Goal: Task Accomplishment & Management: Manage account settings

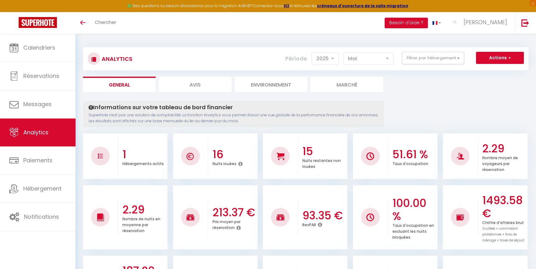
select select "2025"
select select "5"
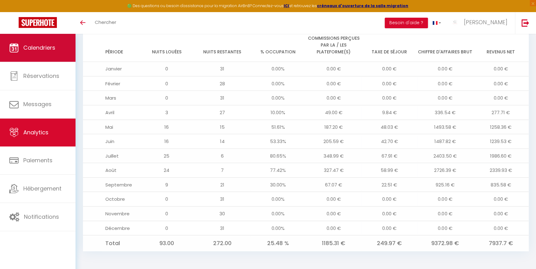
click at [44, 43] on link "Calendriers" at bounding box center [37, 48] width 75 height 28
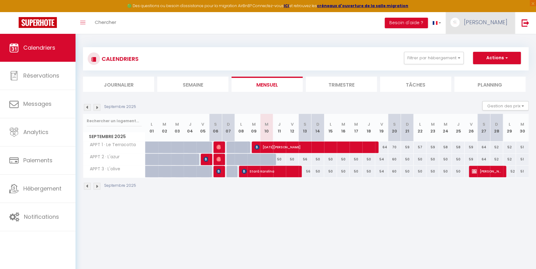
click at [479, 25] on span "[PERSON_NAME]" at bounding box center [485, 22] width 43 height 8
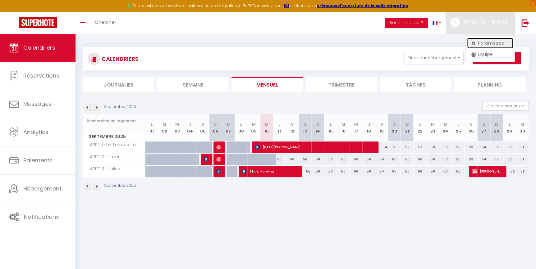
click at [478, 41] on link "Paramètres" at bounding box center [490, 43] width 46 height 11
select select "28"
select select "fr"
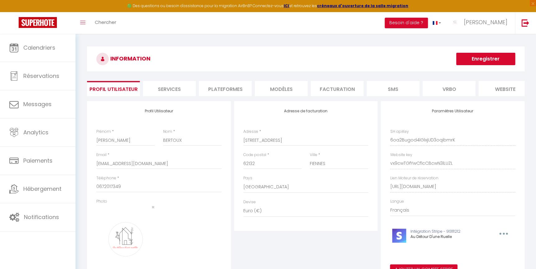
click at [171, 88] on li "Services" at bounding box center [169, 88] width 53 height 15
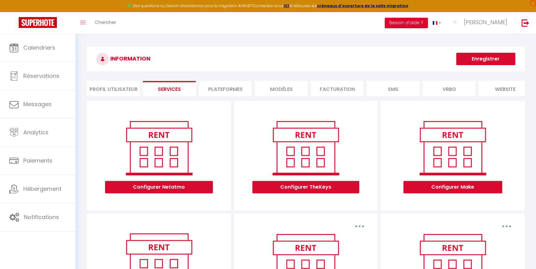
click at [218, 85] on li "Plateformes" at bounding box center [225, 88] width 53 height 15
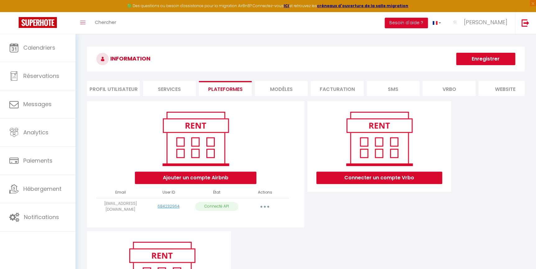
click at [187, 85] on li "Services" at bounding box center [169, 88] width 53 height 15
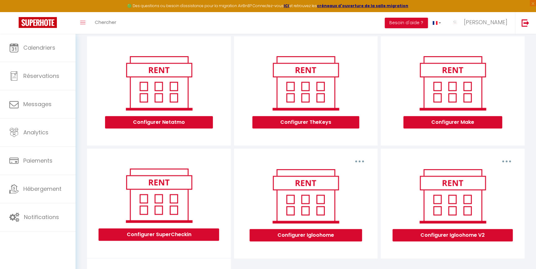
scroll to position [85, 0]
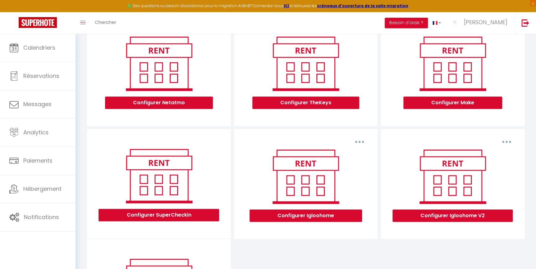
click at [508, 146] on button "button" at bounding box center [506, 142] width 17 height 10
click at [463, 217] on button "Configurer Igloohome V2" at bounding box center [452, 216] width 120 height 12
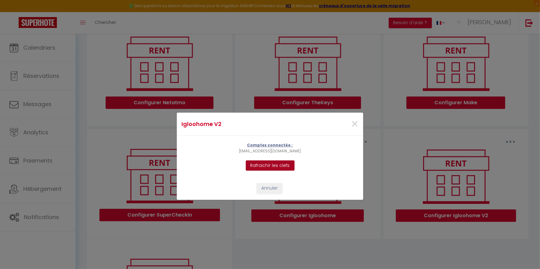
click at [269, 166] on button "Rafraichir les clefs" at bounding box center [270, 166] width 49 height 11
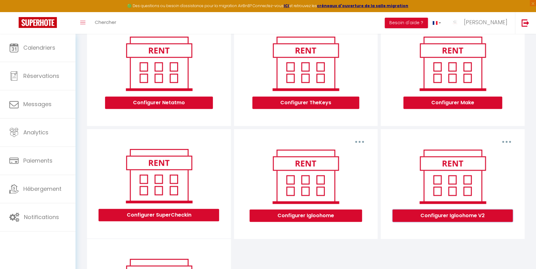
click at [450, 220] on button "Configurer Igloohome V2" at bounding box center [452, 216] width 120 height 12
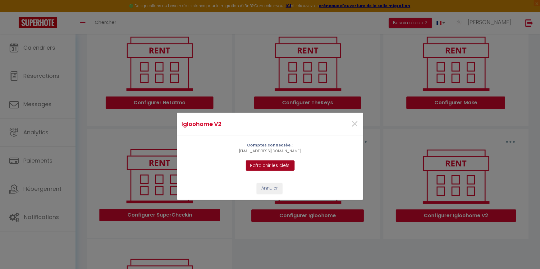
click at [280, 167] on button "Rafraichir les clefs" at bounding box center [270, 166] width 49 height 11
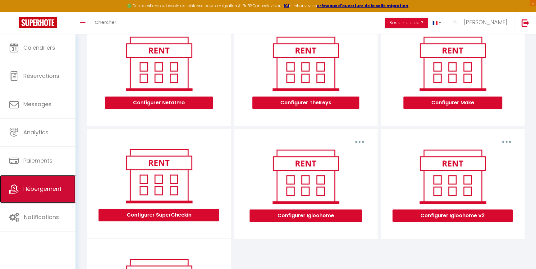
click at [34, 199] on link "Hébergement" at bounding box center [37, 189] width 75 height 28
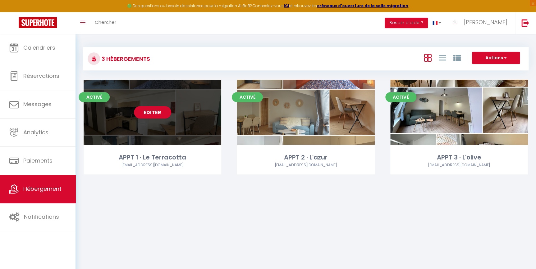
click at [162, 103] on div "Editer" at bounding box center [153, 112] width 138 height 65
select select "3"
select select "2"
select select "1"
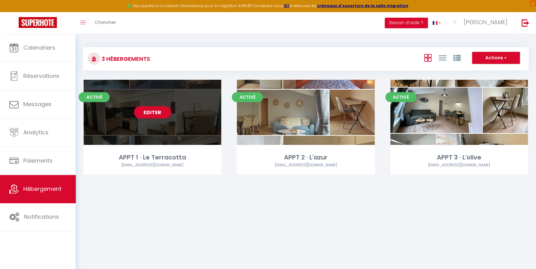
select select
select select "28"
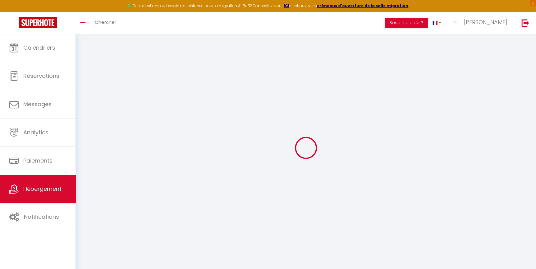
select select
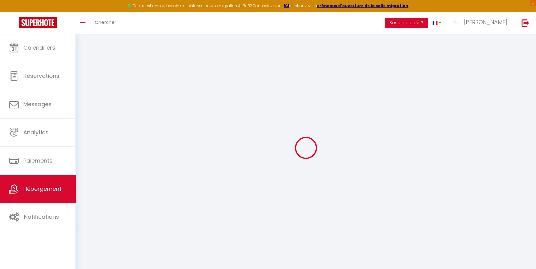
select select
checkbox input "false"
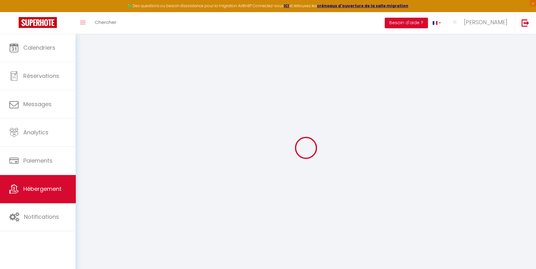
select select
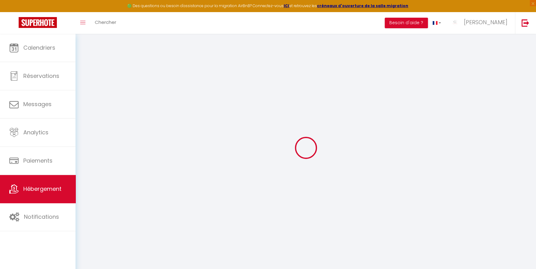
select select
checkbox input "false"
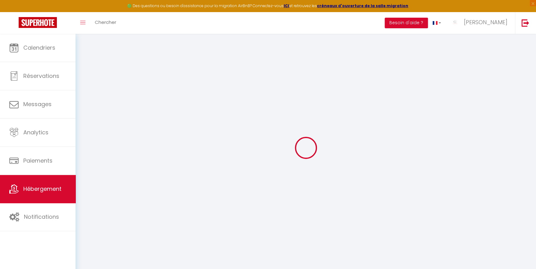
checkbox input "false"
select select
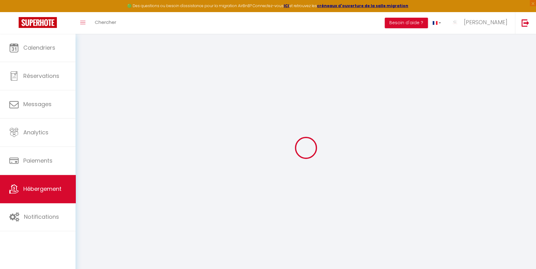
select select
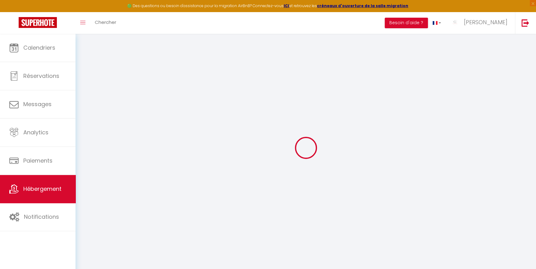
checkbox input "false"
select select
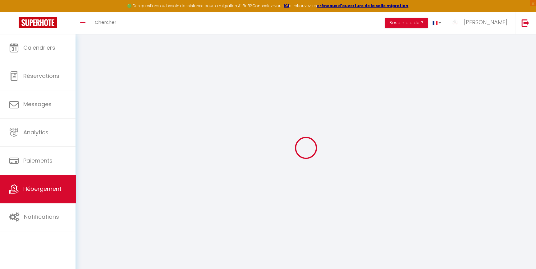
select select
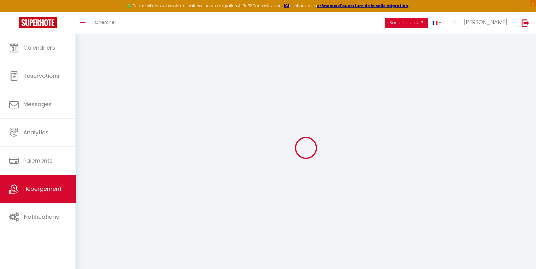
select select
checkbox input "false"
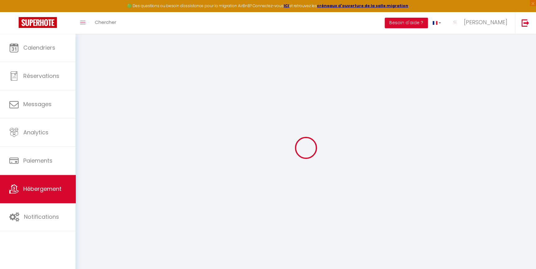
checkbox input "false"
select select
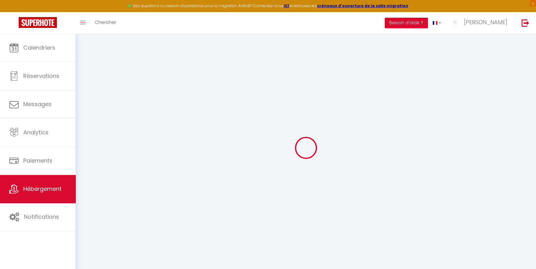
select select
checkbox input "false"
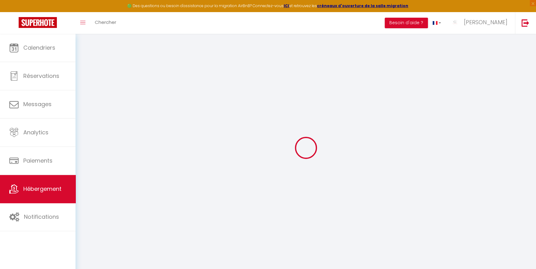
checkbox input "false"
select select
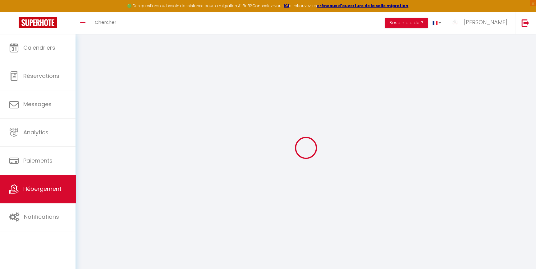
type input "APPT 1 · Le Terracotta"
type input "[PERSON_NAME]"
select select "1"
type input "80"
type input "36"
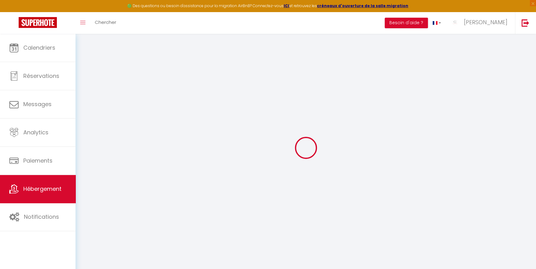
type input "4"
type input "2.3"
type input "300"
select select
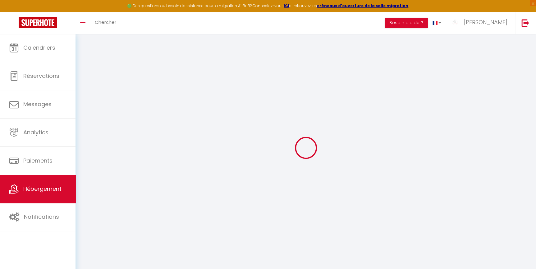
select select
type input "[STREET_ADDRESS]"
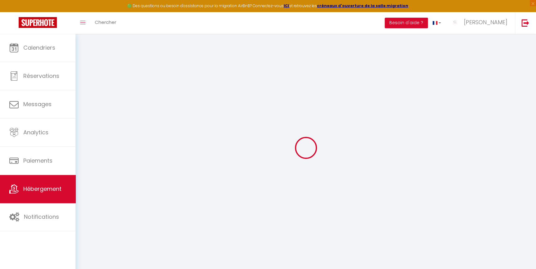
type input "62610"
type input "Ardres"
type input "[EMAIL_ADDRESS][DOMAIN_NAME]"
select select "13870"
checkbox input "false"
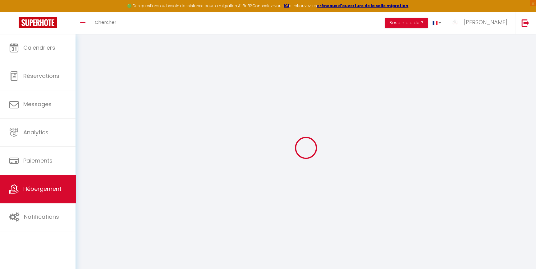
checkbox input "false"
radio input "true"
type input "0"
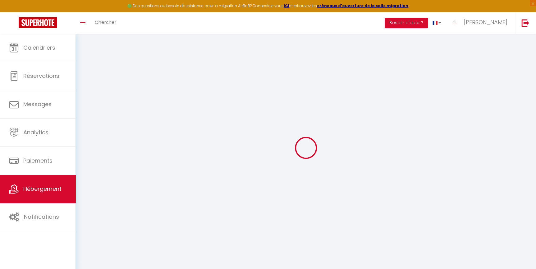
type input "0"
select select
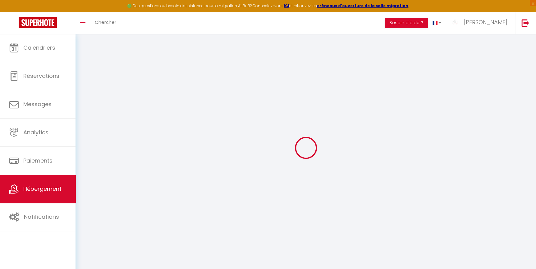
select select
checkbox input "false"
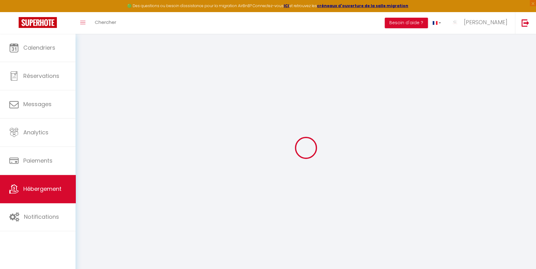
checkbox input "false"
select select "16:00"
select select
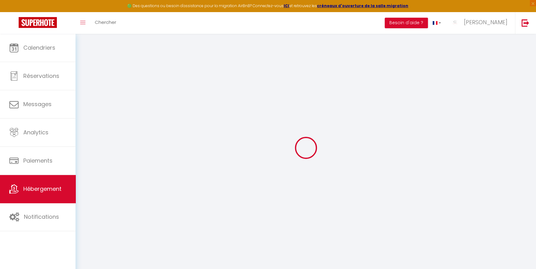
select select "11:00"
select select "30"
select select "120"
select select "19:00"
select select "40591"
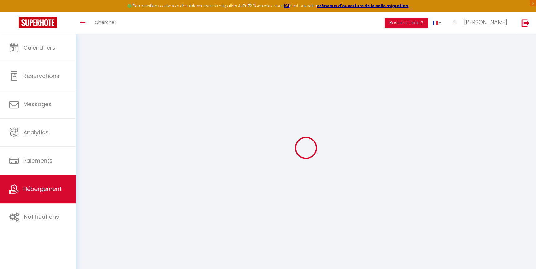
select select
checkbox input "false"
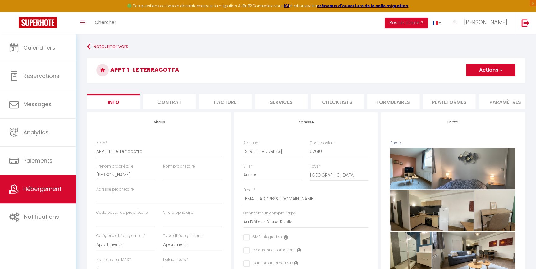
select select
checkbox input "false"
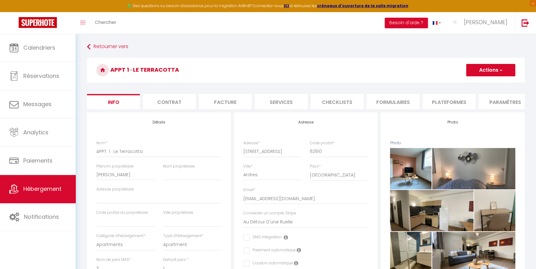
click at [280, 98] on li "Services" at bounding box center [281, 101] width 53 height 15
checkbox input "true"
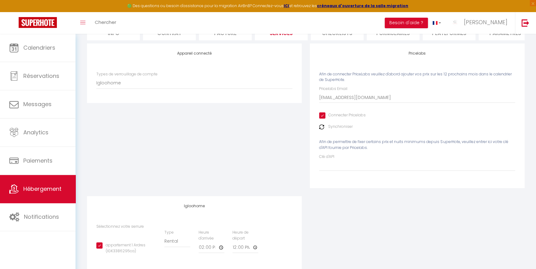
scroll to position [85, 0]
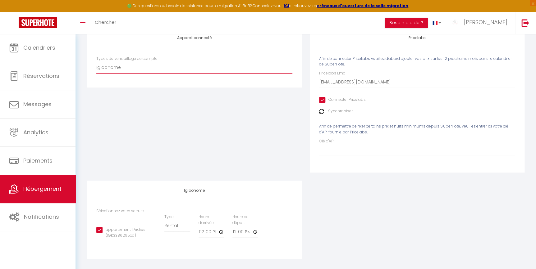
click at [153, 67] on select "Igloohome IgloohomeV2" at bounding box center [194, 68] width 196 height 12
select select "IgloohomeV2"
click at [96, 65] on select "Igloohome IgloohomeV2" at bounding box center [194, 68] width 196 height 12
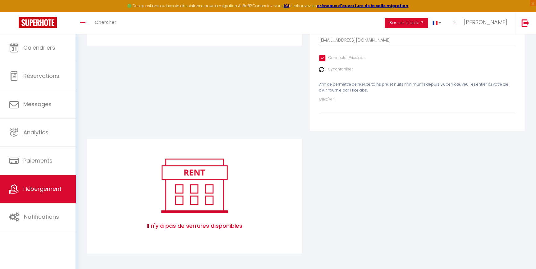
scroll to position [0, 0]
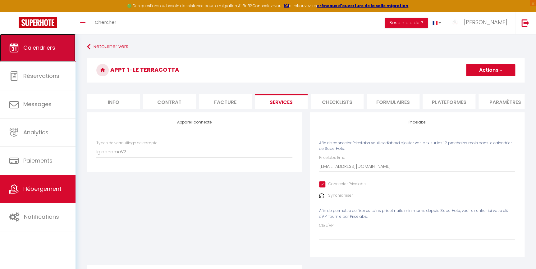
click at [18, 44] on icon at bounding box center [13, 47] width 9 height 9
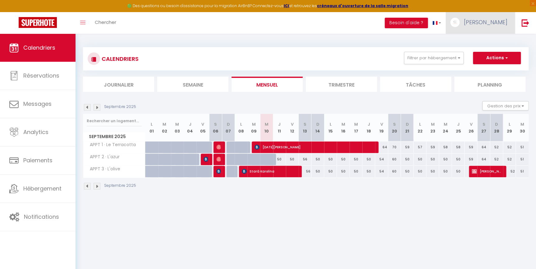
click at [490, 22] on span "[PERSON_NAME]" at bounding box center [485, 22] width 43 height 8
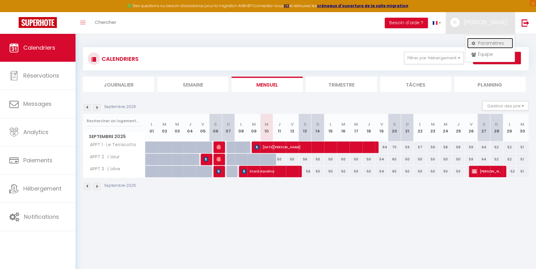
click at [475, 44] on link "Paramètres" at bounding box center [490, 43] width 46 height 11
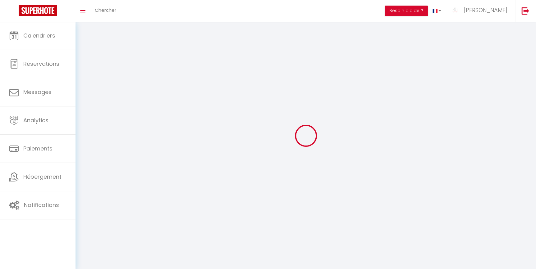
type input "[PERSON_NAME]"
type input "BERTOUX"
type input "0672017349"
type input "[STREET_ADDRESS]"
type input "62132"
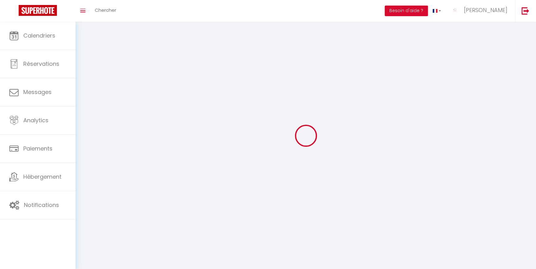
type input "FIENNES"
type input "6oa2Bugod4lGlxjUD3oqibmrK"
type input "vx9cwTGfYwCf1cCBcwN3lLUZL"
type input "[URL][DOMAIN_NAME]"
type input "6oa2Bugod4lGlxjUD3oqibmrK"
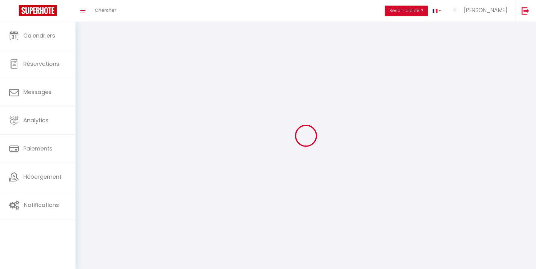
type input "vx9cwTGfYwCf1cCBcwN3lLUZL"
type input "[URL][DOMAIN_NAME]"
select select "28"
select select "fr"
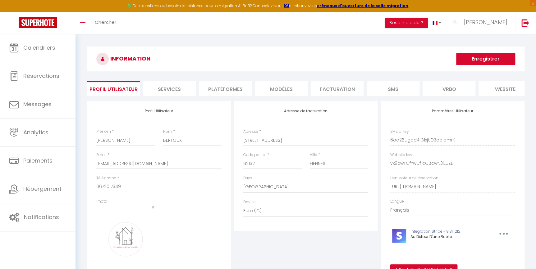
click at [160, 84] on li "Services" at bounding box center [169, 88] width 53 height 15
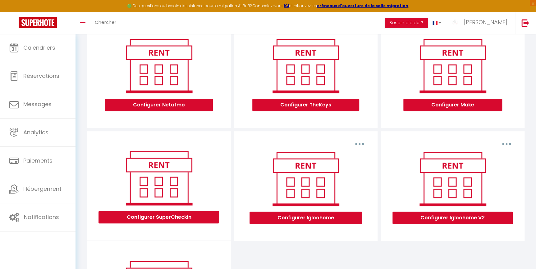
scroll to position [85, 0]
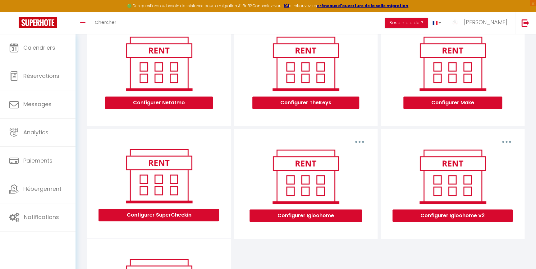
click at [504, 146] on button "button" at bounding box center [506, 142] width 17 height 10
click at [491, 162] on link "Supprimer" at bounding box center [490, 156] width 46 height 11
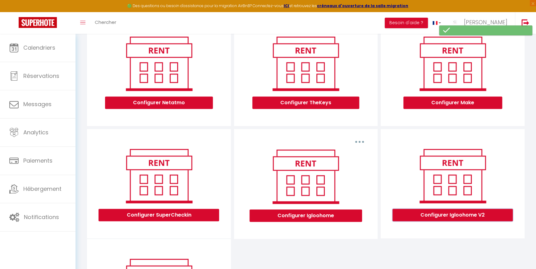
click at [451, 220] on button "Configurer Igloohome V2" at bounding box center [452, 215] width 120 height 12
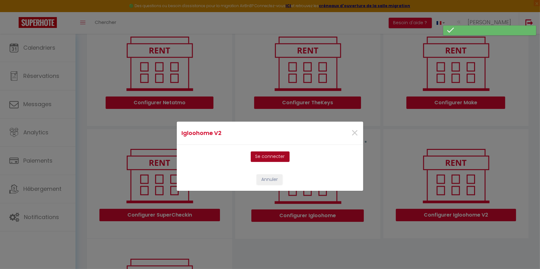
click at [273, 153] on button "Se connecter" at bounding box center [270, 157] width 39 height 11
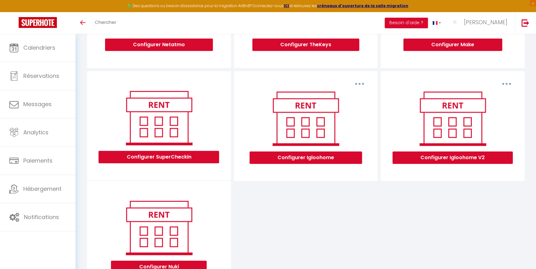
scroll to position [141, 0]
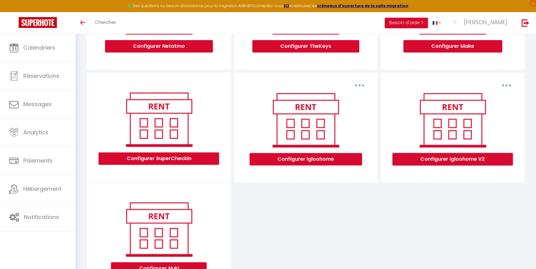
click at [485, 162] on button "Configurer Igloohome V2" at bounding box center [452, 159] width 120 height 12
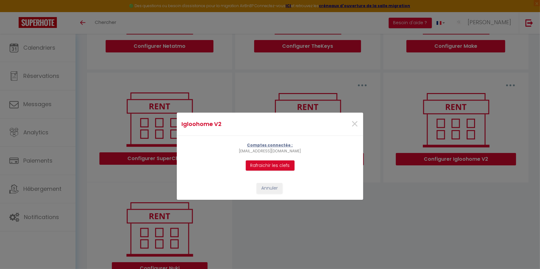
click at [279, 160] on div "Comptes connectée : stephaniebertoux@yahoo.fr Rafraichir les clefs" at bounding box center [270, 157] width 70 height 28
click at [280, 161] on button "Rafraichir les clefs" at bounding box center [270, 166] width 49 height 11
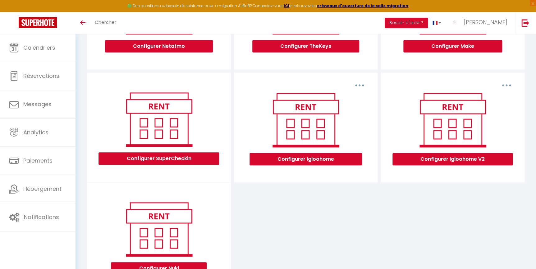
click at [357, 87] on button "button" at bounding box center [359, 85] width 17 height 10
click at [354, 133] on div "Configurer Igloohome" at bounding box center [306, 127] width 104 height 75
click at [350, 160] on button "Configurer Igloohome" at bounding box center [305, 159] width 112 height 12
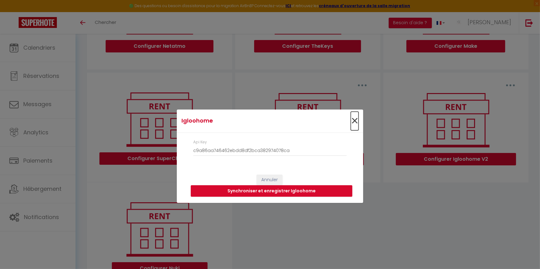
click at [358, 124] on span "×" at bounding box center [355, 121] width 8 height 19
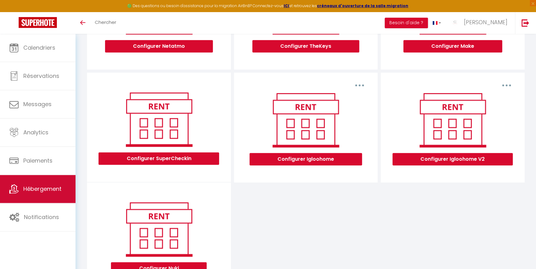
click at [41, 194] on link "Hébergement" at bounding box center [37, 189] width 75 height 28
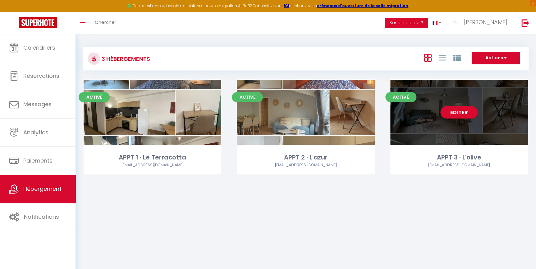
click at [463, 121] on div "Editer" at bounding box center [459, 112] width 138 height 65
select select "3"
select select "2"
select select "1"
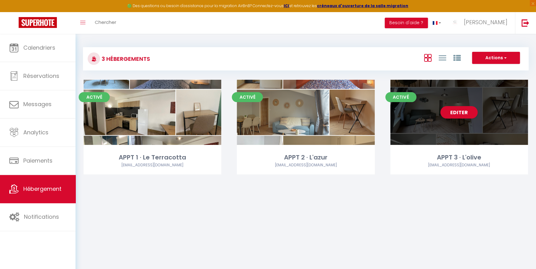
select select
select select "28"
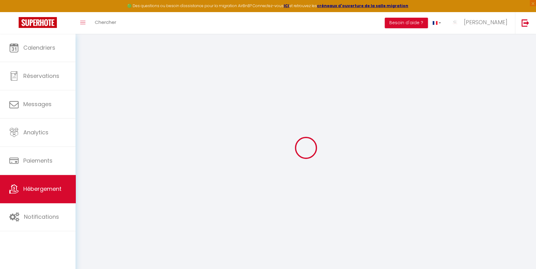
select select
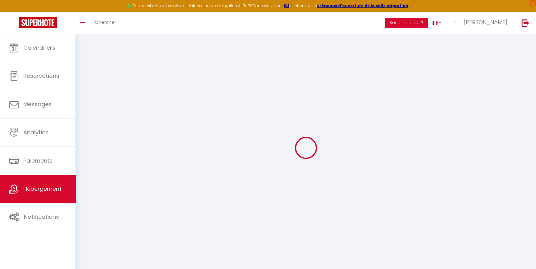
select select
checkbox input "false"
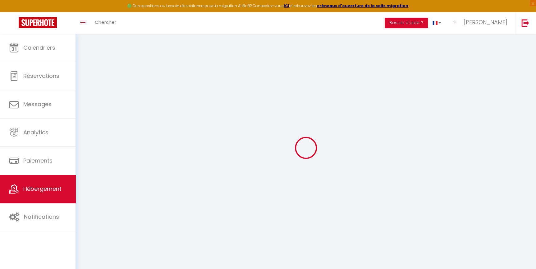
select select
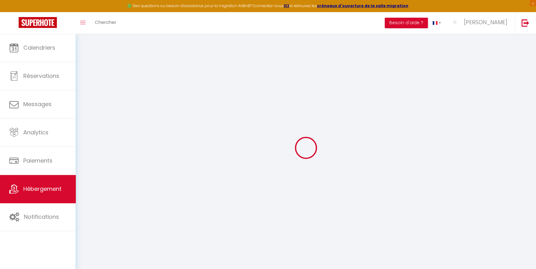
select select
checkbox input "false"
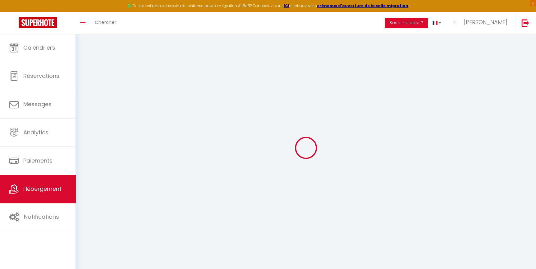
checkbox input "false"
select select
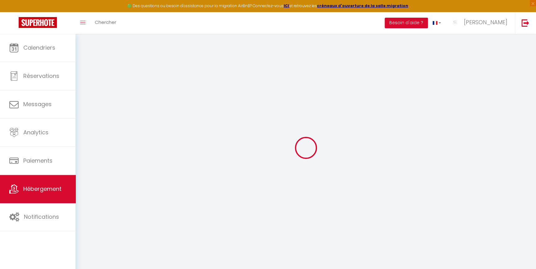
select select
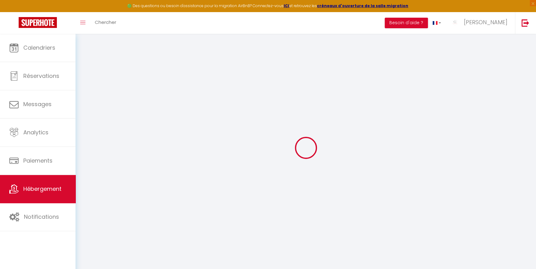
checkbox input "false"
select select
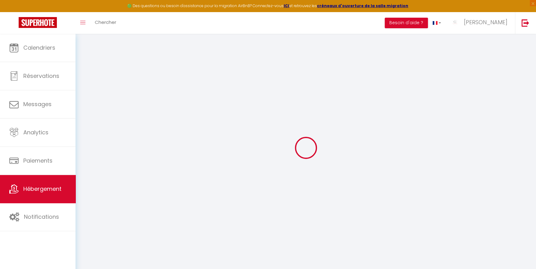
select select
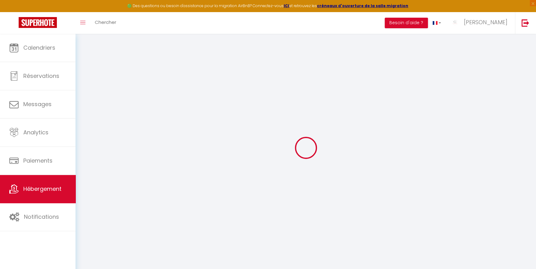
select select
checkbox input "false"
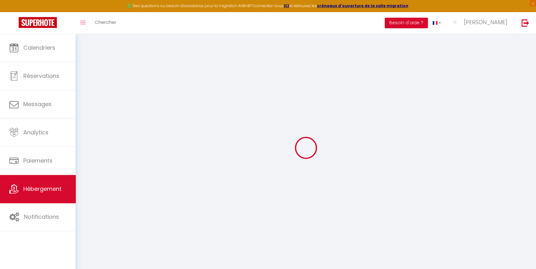
checkbox input "false"
select select
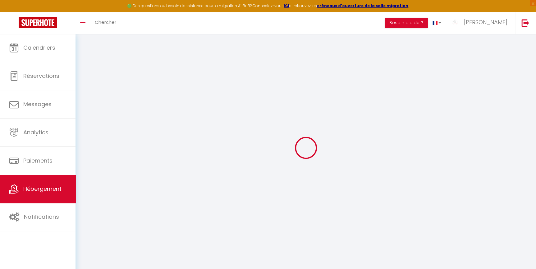
select select
checkbox input "false"
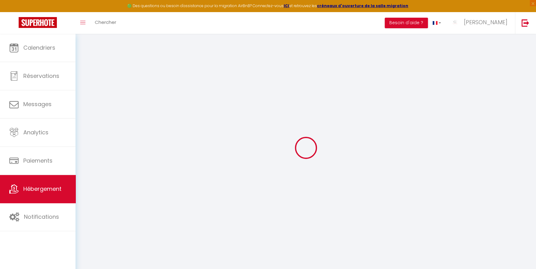
checkbox input "false"
select select
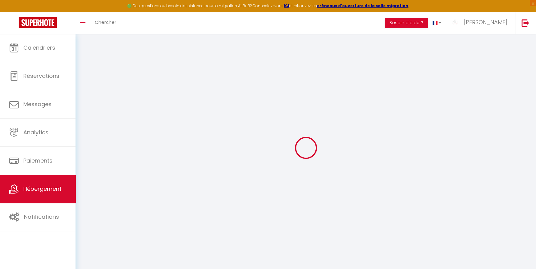
type input "APPT 3 · L'olive"
type input "[PERSON_NAME]"
type input "80"
type input "36"
type input "4"
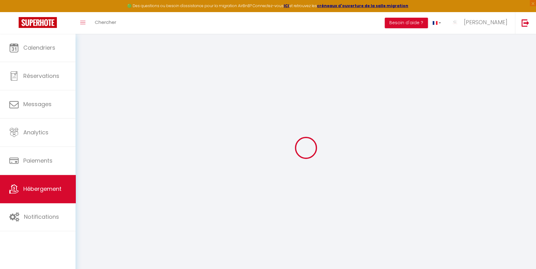
type input "2.30"
type input "300"
select select
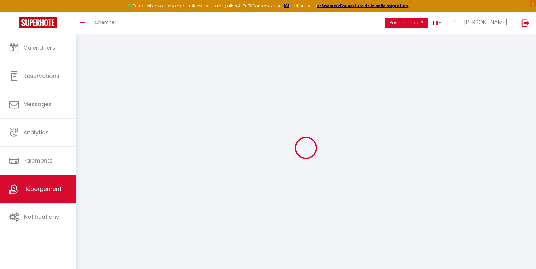
select select
type input "[STREET_ADDRESS]"
type input "62610"
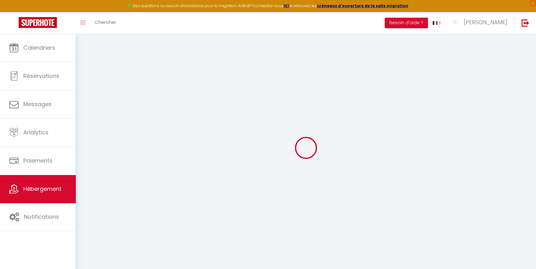
type input "Ardres"
type input "[EMAIL_ADDRESS][DOMAIN_NAME]"
select select "13870"
checkbox input "false"
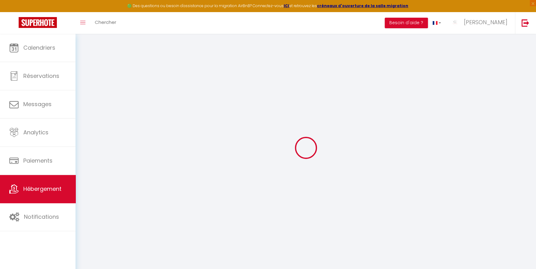
checkbox input "false"
radio input "true"
type input "0"
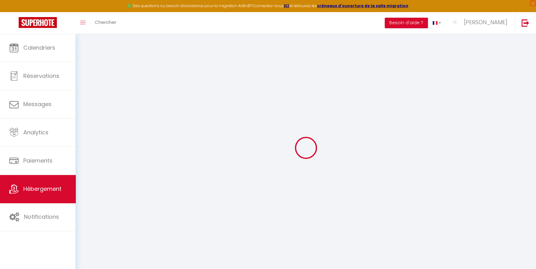
type input "0"
checkbox input "false"
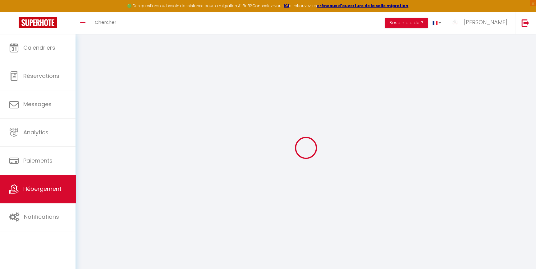
checkbox input "false"
select select "16:00"
select select
select select "11:00"
select select "30"
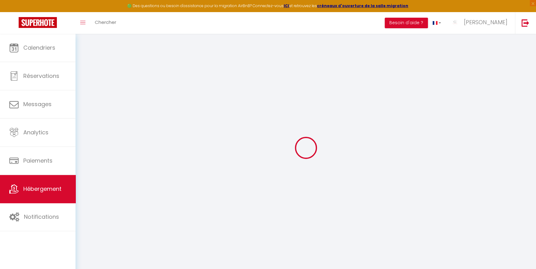
select select "120"
select select "19:00"
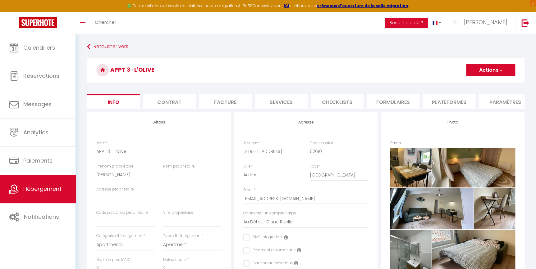
select select
checkbox input "false"
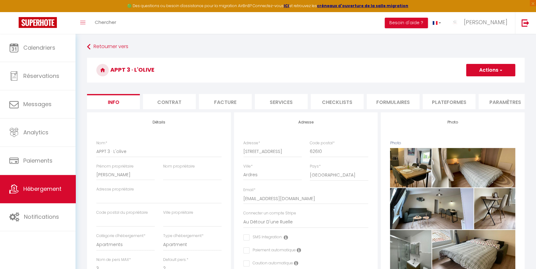
click at [276, 103] on li "Services" at bounding box center [281, 101] width 53 height 15
checkbox input "true"
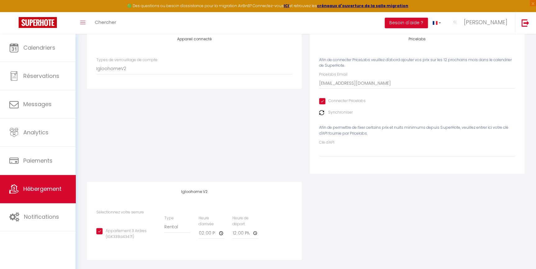
scroll to position [85, 0]
click at [45, 193] on span "Hébergement" at bounding box center [42, 189] width 38 height 8
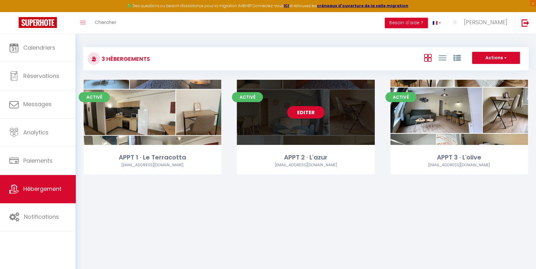
click at [299, 115] on link "Editer" at bounding box center [305, 112] width 37 height 12
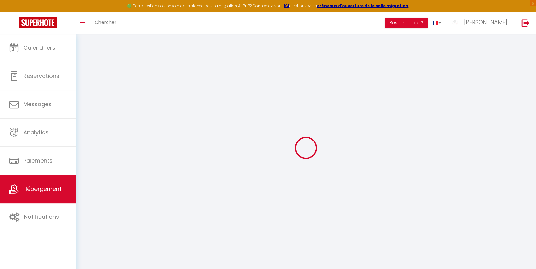
select select "16:00"
select select "23:45"
select select "11:00"
select select "30"
select select "120"
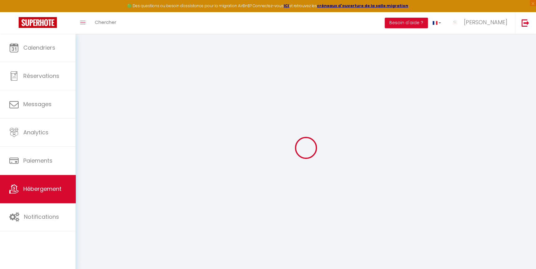
select select "18:00"
checkbox input "false"
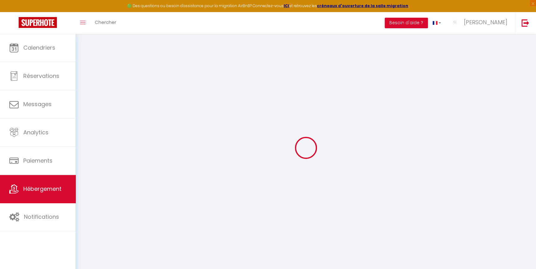
checkbox input "false"
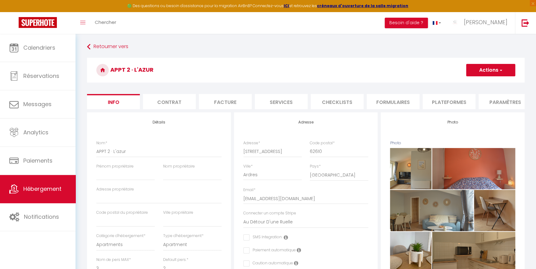
click at [281, 105] on li "Services" at bounding box center [281, 101] width 53 height 15
checkbox input "true"
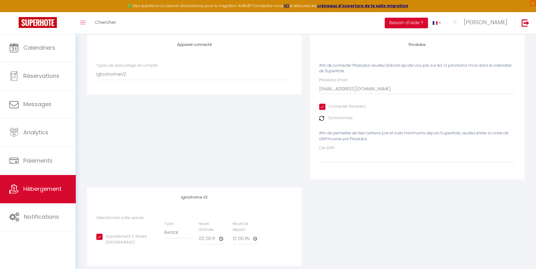
scroll to position [85, 0]
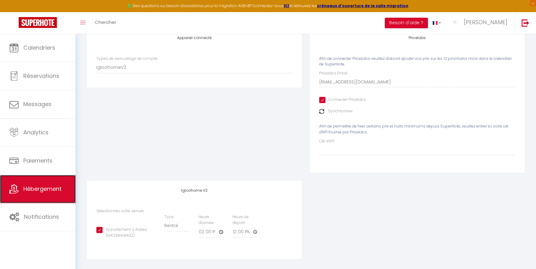
click at [60, 186] on span "Hébergement" at bounding box center [42, 189] width 38 height 8
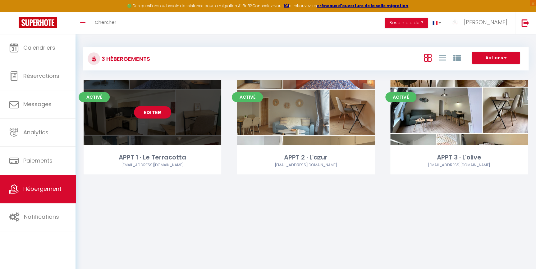
click at [129, 124] on div "Editer" at bounding box center [153, 112] width 138 height 65
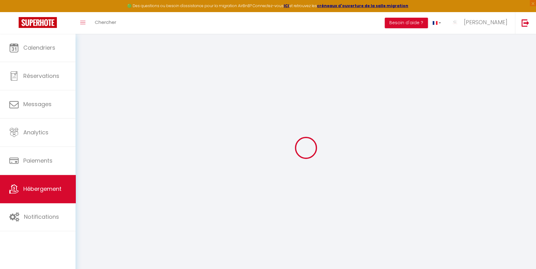
select select "IgloohomeV2"
type input "[EMAIL_ADDRESS][DOMAIN_NAME]"
checkbox input "true"
select select "2"
select select
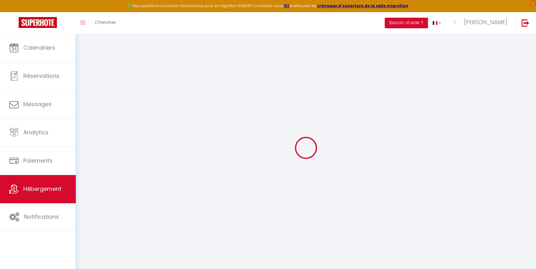
checkbox input "false"
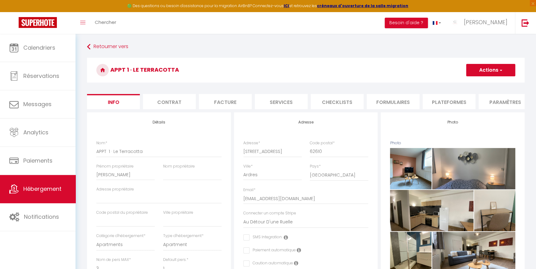
click at [272, 103] on li "Services" at bounding box center [281, 101] width 53 height 15
checkbox input "true"
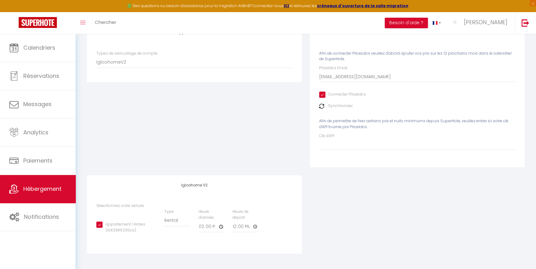
scroll to position [94, 0]
click at [57, 188] on span "Hébergement" at bounding box center [42, 189] width 38 height 8
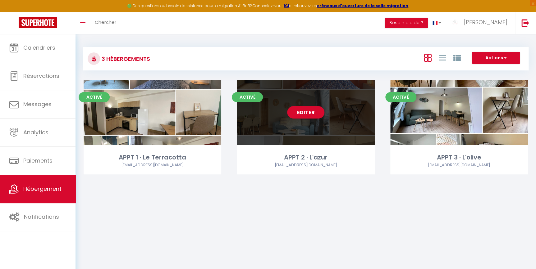
click at [303, 140] on div "Editer" at bounding box center [306, 112] width 138 height 65
click at [304, 115] on link "Editer" at bounding box center [305, 112] width 37 height 12
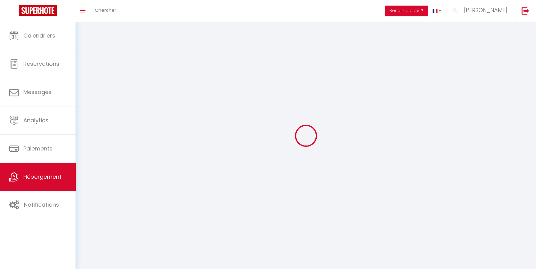
select select
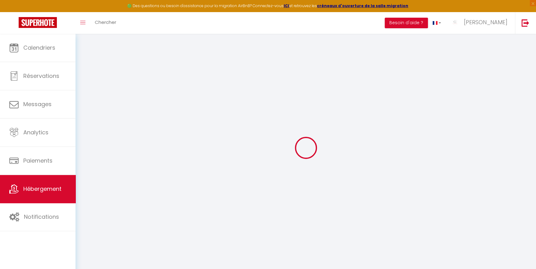
select select "16:00"
select select "23:45"
select select "11:00"
select select "30"
select select "120"
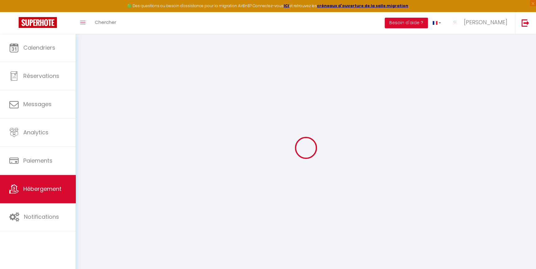
select select "18:00"
checkbox input "false"
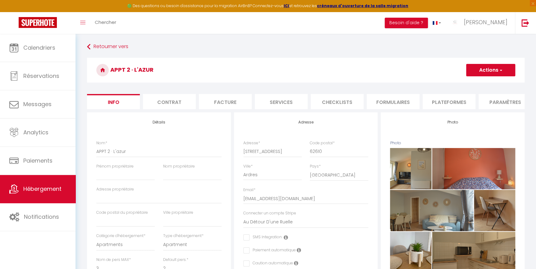
click at [287, 109] on li "Services" at bounding box center [281, 101] width 53 height 15
checkbox input "true"
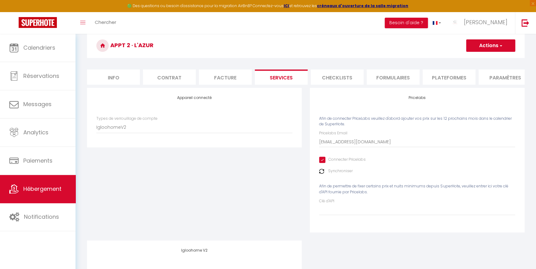
scroll to position [94, 0]
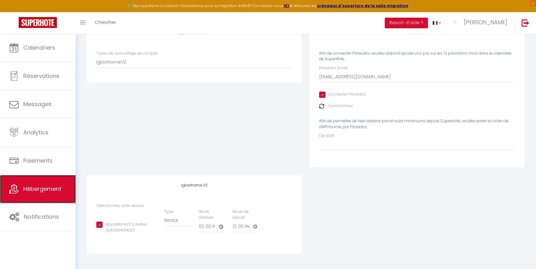
click at [16, 193] on icon at bounding box center [13, 189] width 9 height 9
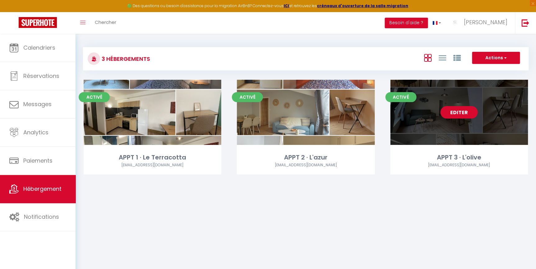
click at [461, 118] on link "Editer" at bounding box center [458, 112] width 37 height 12
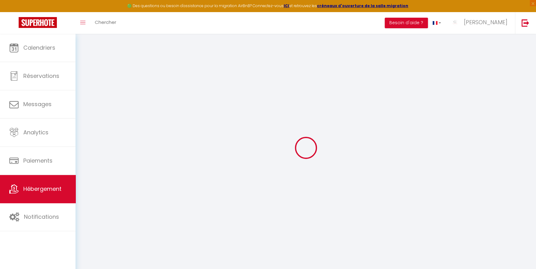
select select
checkbox input "false"
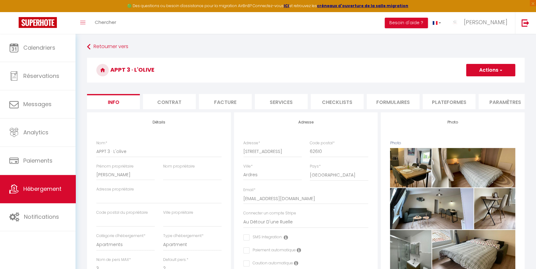
click at [287, 98] on li "Services" at bounding box center [281, 101] width 53 height 15
checkbox input "true"
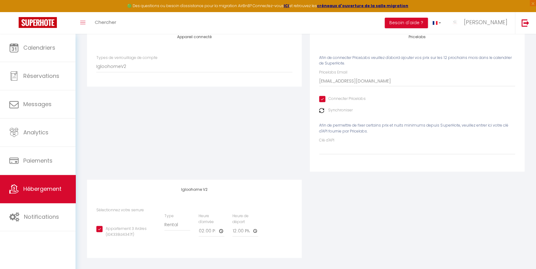
scroll to position [94, 0]
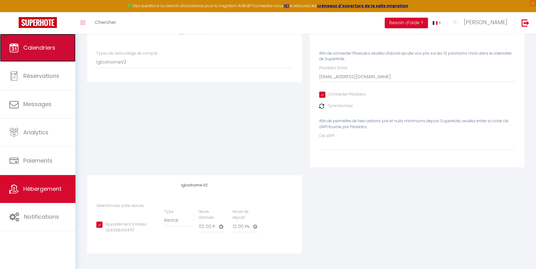
click at [9, 37] on link "Calendriers" at bounding box center [37, 48] width 75 height 28
